Goal: Browse casually: Explore the website without a specific task or goal

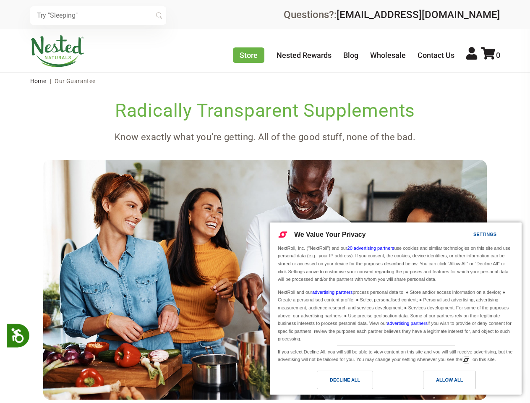
click at [265, 202] on img at bounding box center [265, 279] width 444 height 239
click at [18, 335] on icon at bounding box center [17, 334] width 15 height 15
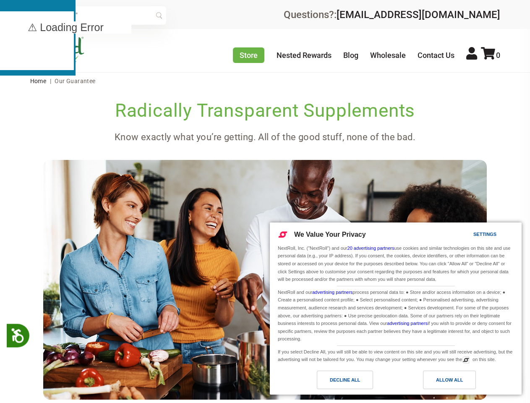
click at [98, 16] on input "text" at bounding box center [98, 15] width 136 height 18
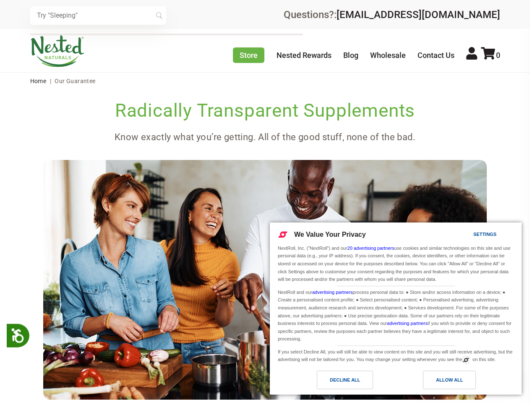
click at [491, 55] on icon at bounding box center [488, 53] width 14 height 13
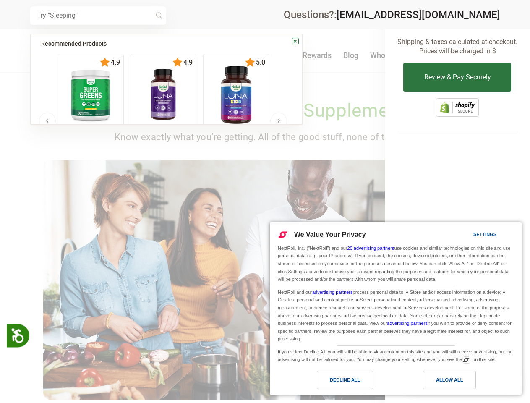
click at [265, 246] on div at bounding box center [265, 201] width 530 height 403
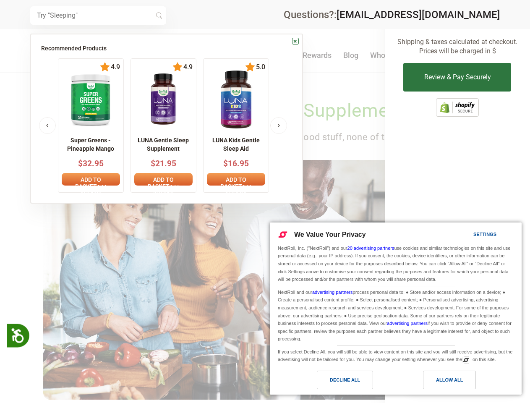
click at [450, 380] on div "Allow All" at bounding box center [449, 379] width 27 height 9
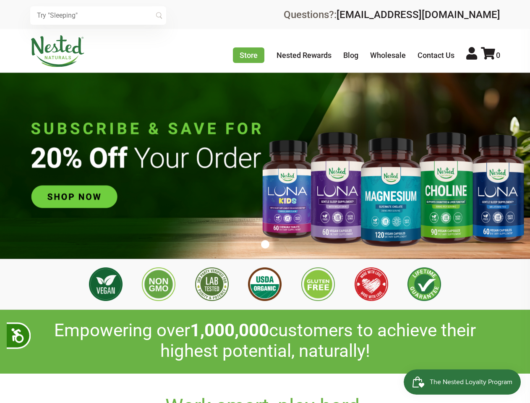
scroll to position [0, 2065]
click at [18, 335] on icon at bounding box center [17, 334] width 15 height 15
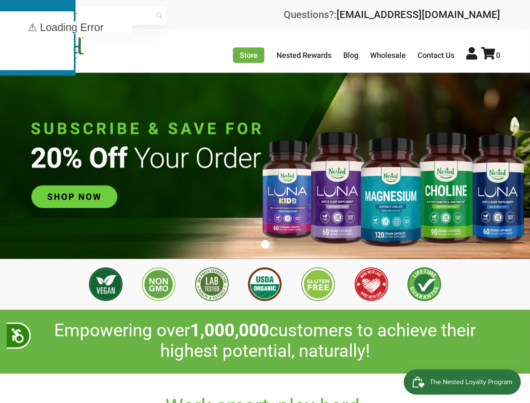
click at [98, 16] on input "text" at bounding box center [98, 15] width 136 height 18
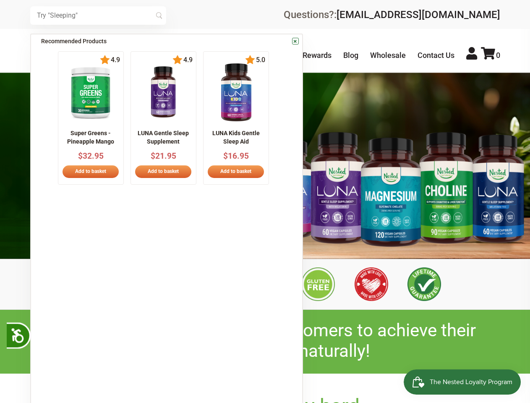
click at [491, 55] on icon at bounding box center [488, 53] width 14 height 13
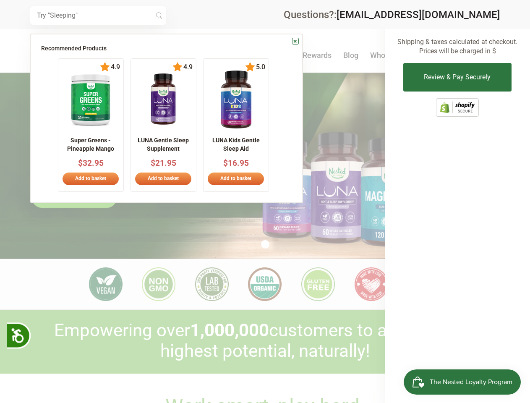
click at [265, 244] on div at bounding box center [265, 201] width 530 height 403
